Goal: Information Seeking & Learning: Learn about a topic

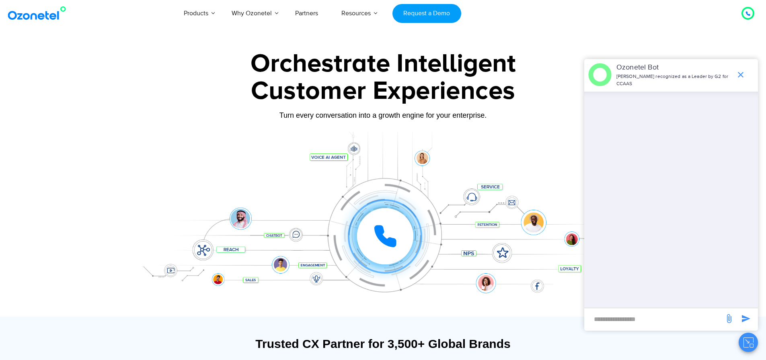
click at [617, 319] on input "new-msg-input" at bounding box center [654, 319] width 132 height 14
type input "**"
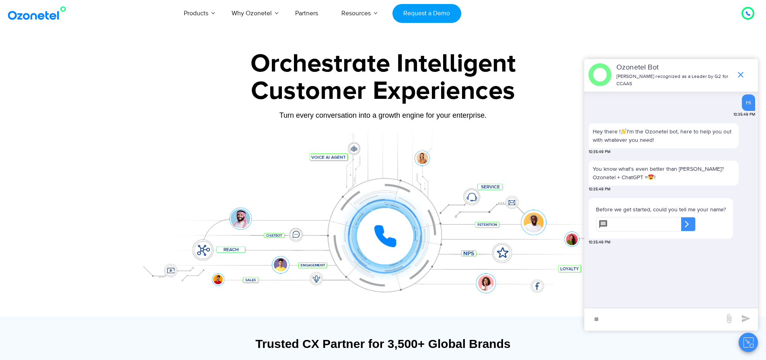
click at [696, 224] on div "​" at bounding box center [688, 224] width 14 height 14
click at [660, 220] on input "text" at bounding box center [646, 224] width 70 height 14
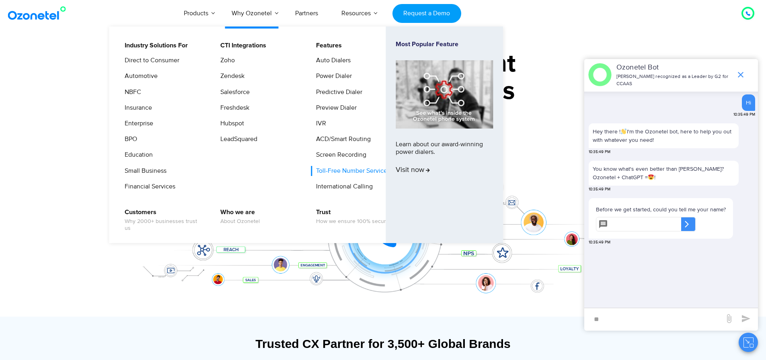
click at [335, 170] on link "Toll-Free Number Services" at bounding box center [351, 171] width 80 height 10
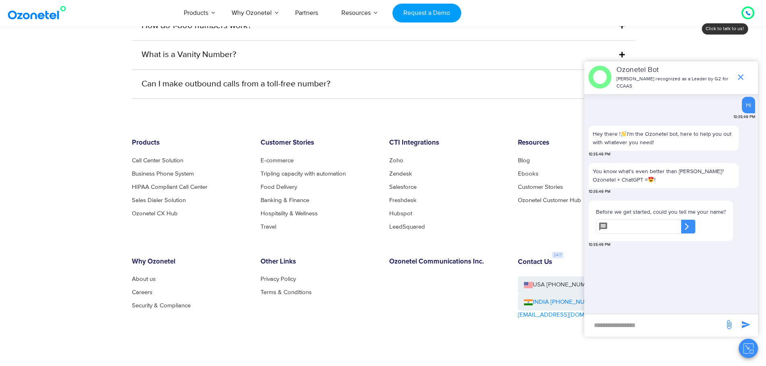
scroll to position [2484, 0]
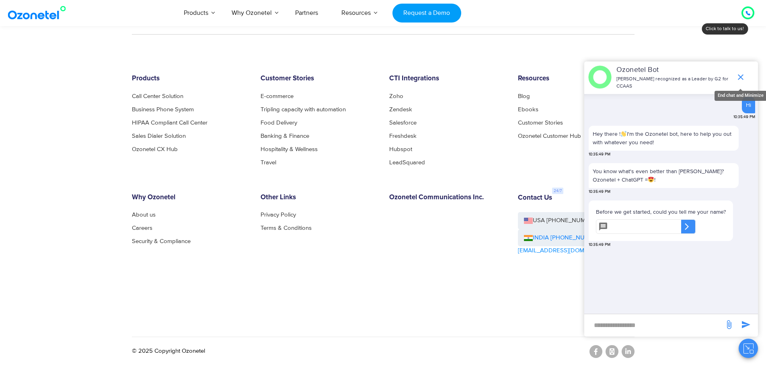
click at [742, 78] on icon "end chat or minimize" at bounding box center [741, 77] width 6 height 6
